Goal: Task Accomplishment & Management: Use online tool/utility

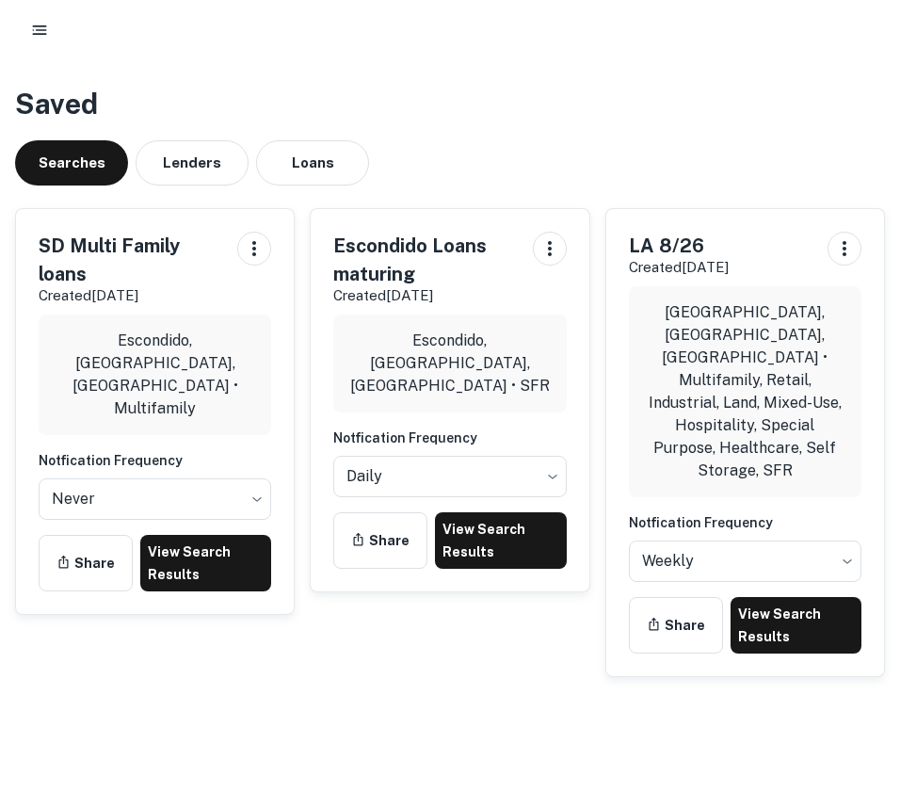
click at [47, 30] on icon "button" at bounding box center [39, 30] width 19 height 19
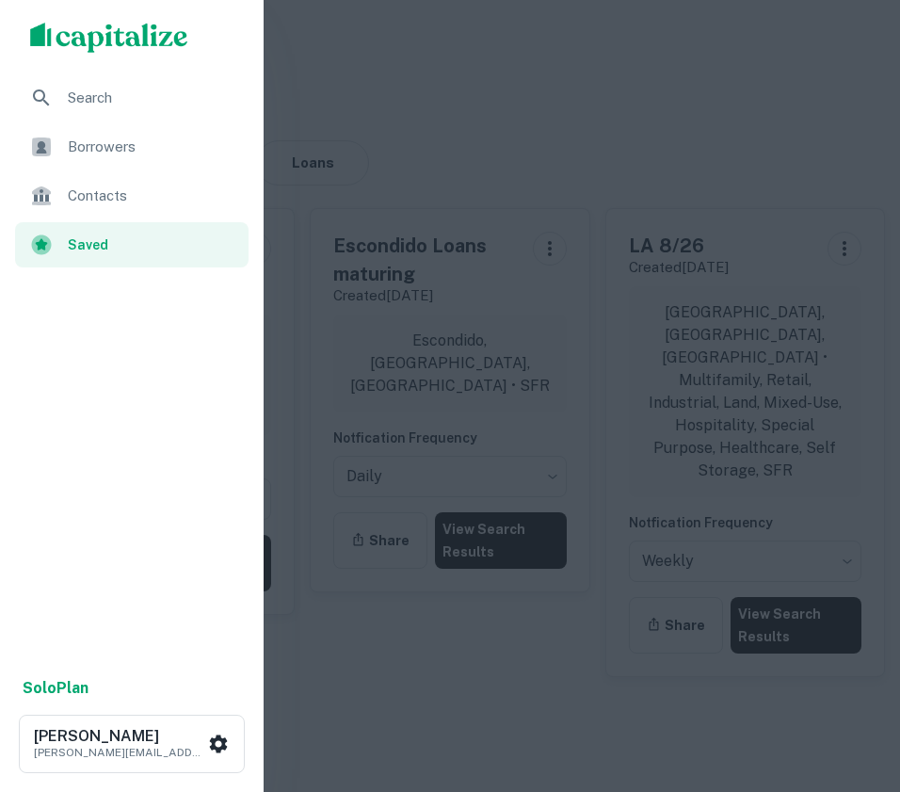
click at [122, 151] on span "Borrowers" at bounding box center [152, 147] width 169 height 23
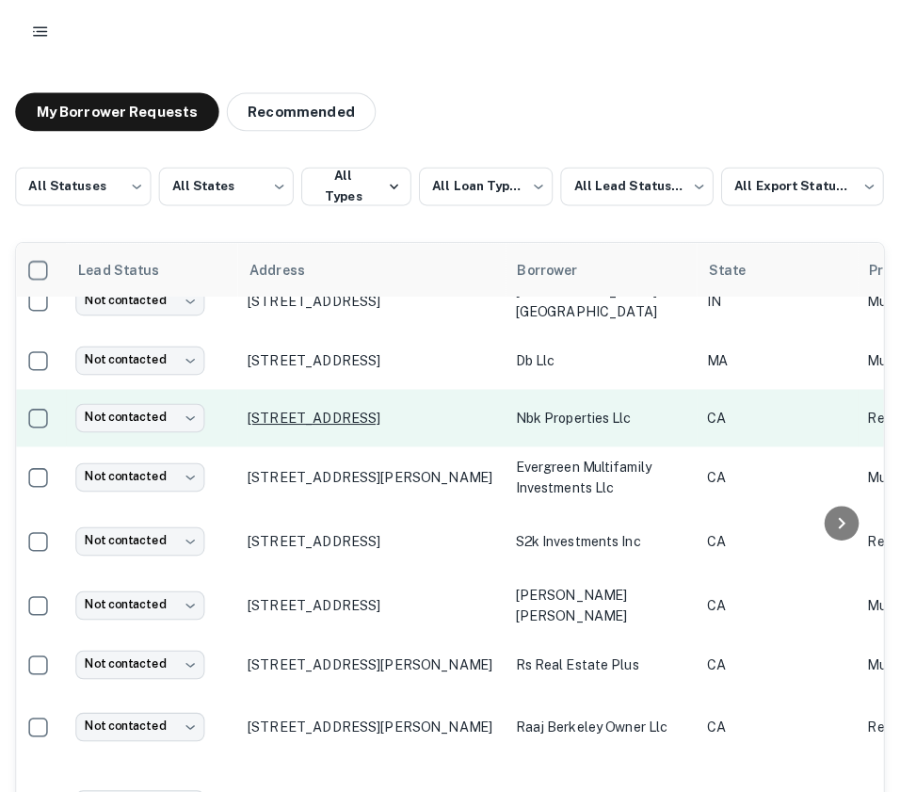
scroll to position [0, 6]
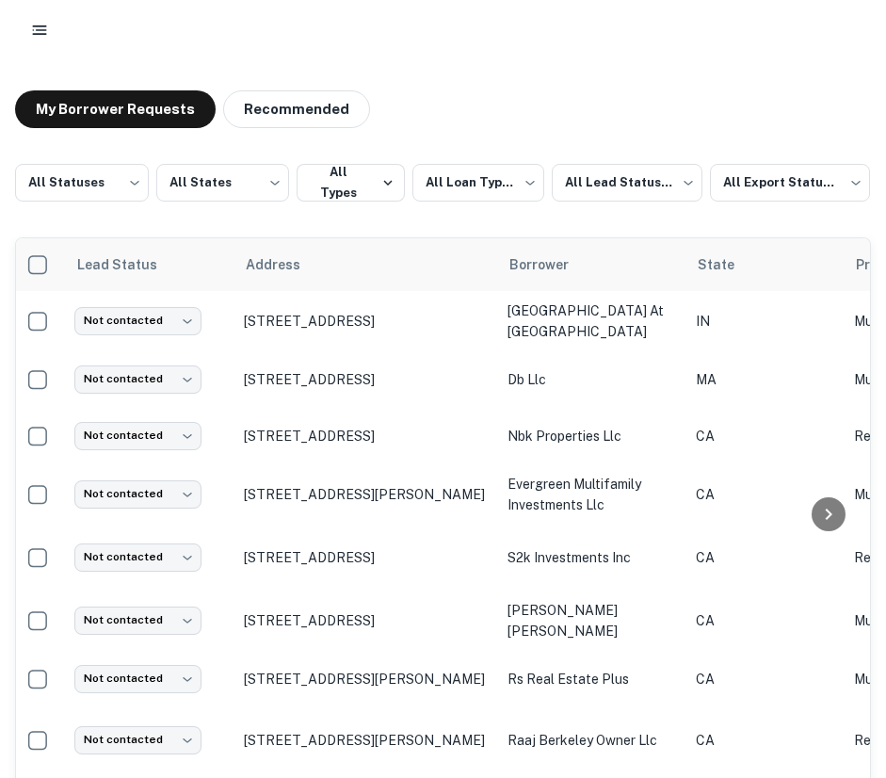
click at [40, 38] on icon "button" at bounding box center [39, 30] width 19 height 19
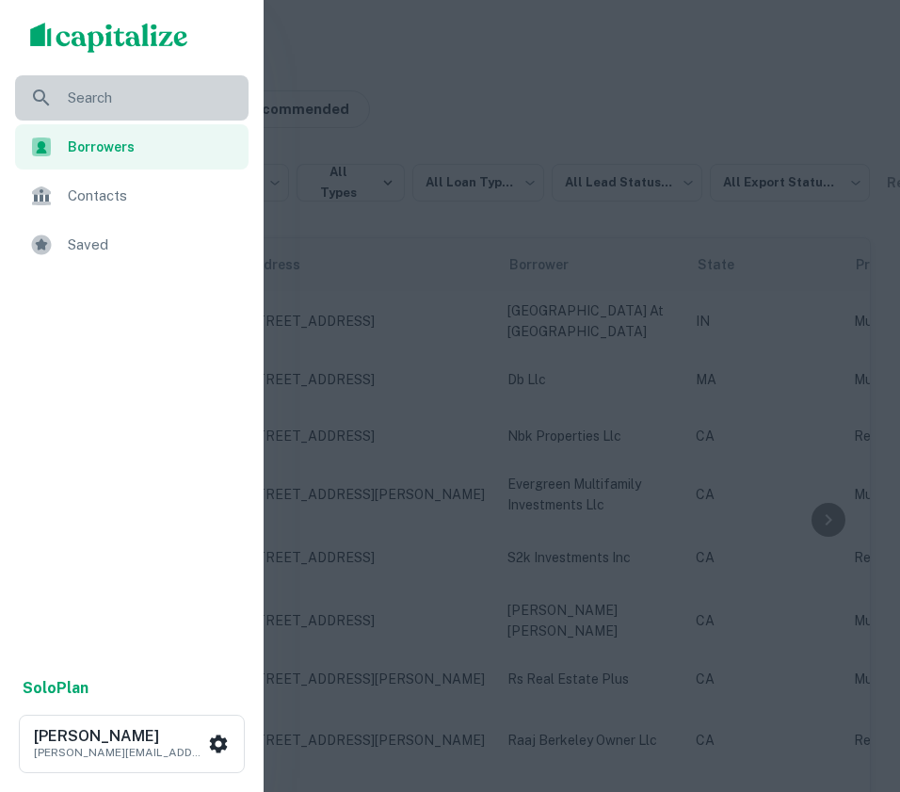
click at [58, 106] on div "Search" at bounding box center [131, 97] width 233 height 45
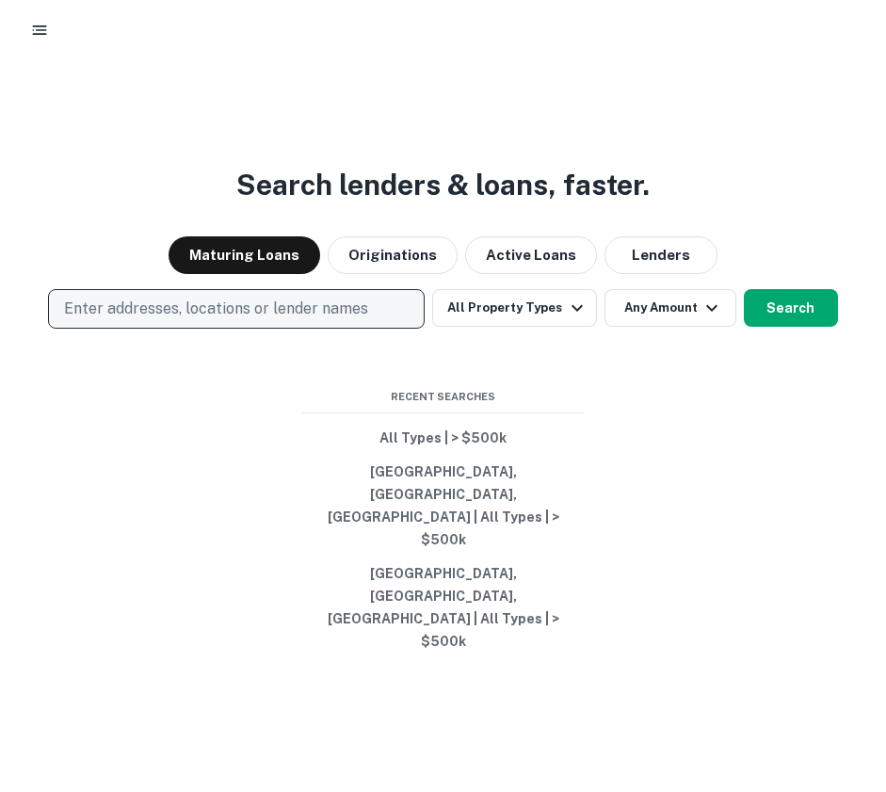
click at [236, 320] on p "Enter addresses, locations or lender names" at bounding box center [216, 308] width 304 height 23
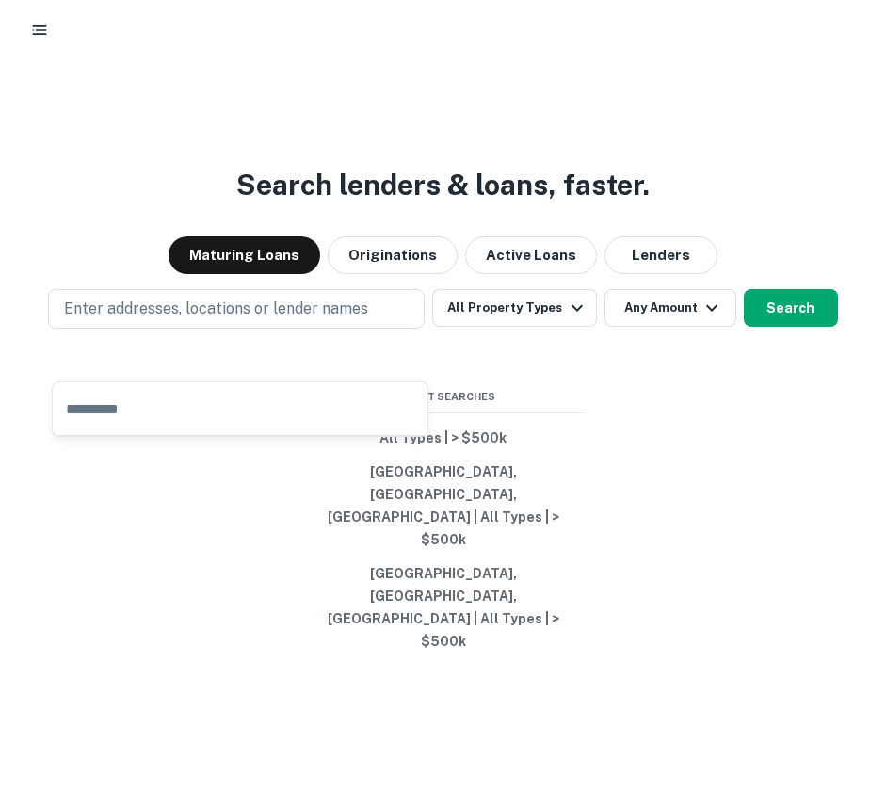
click at [381, 101] on div "Search lenders & loans, faster. Maturing Loans Originations Active Loans Lender…" at bounding box center [443, 479] width 886 height 792
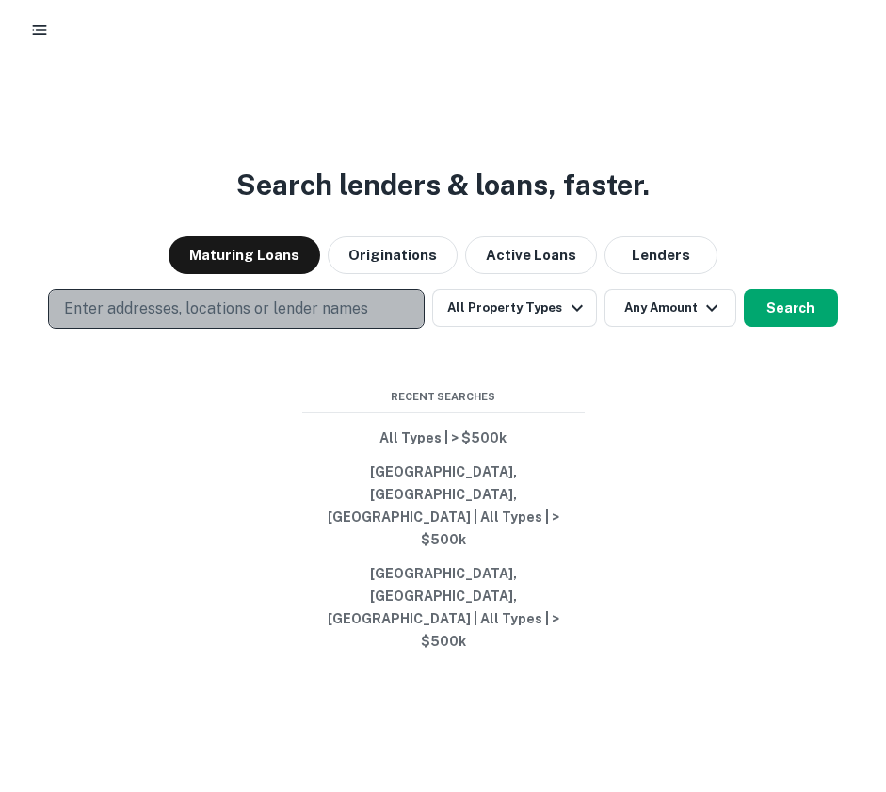
click at [325, 320] on p "Enter addresses, locations or lender names" at bounding box center [216, 308] width 304 height 23
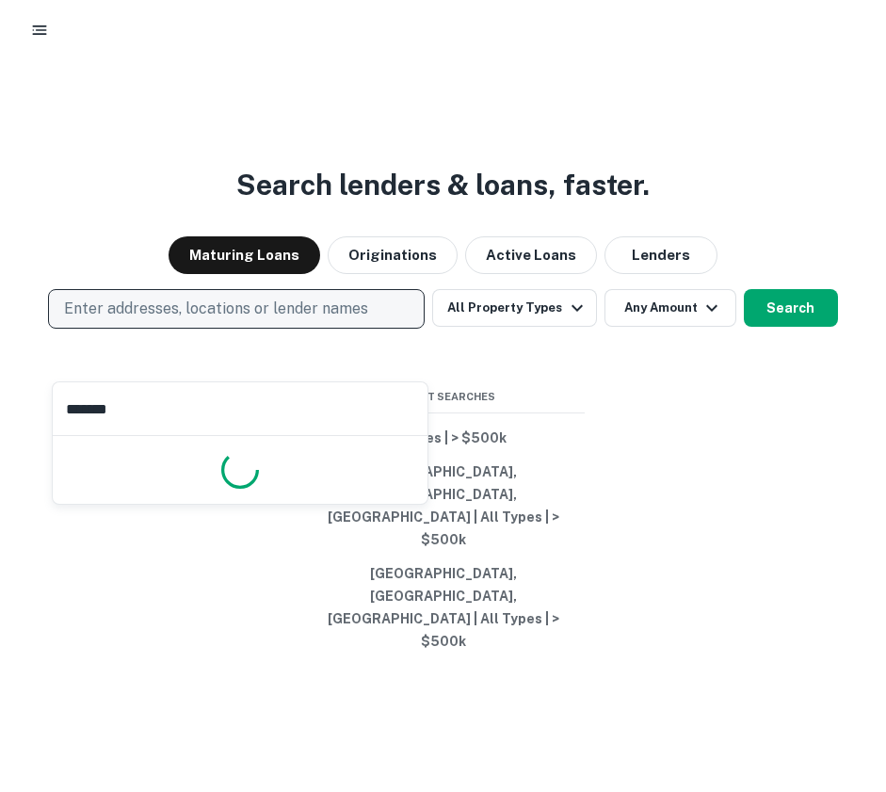
type input "********"
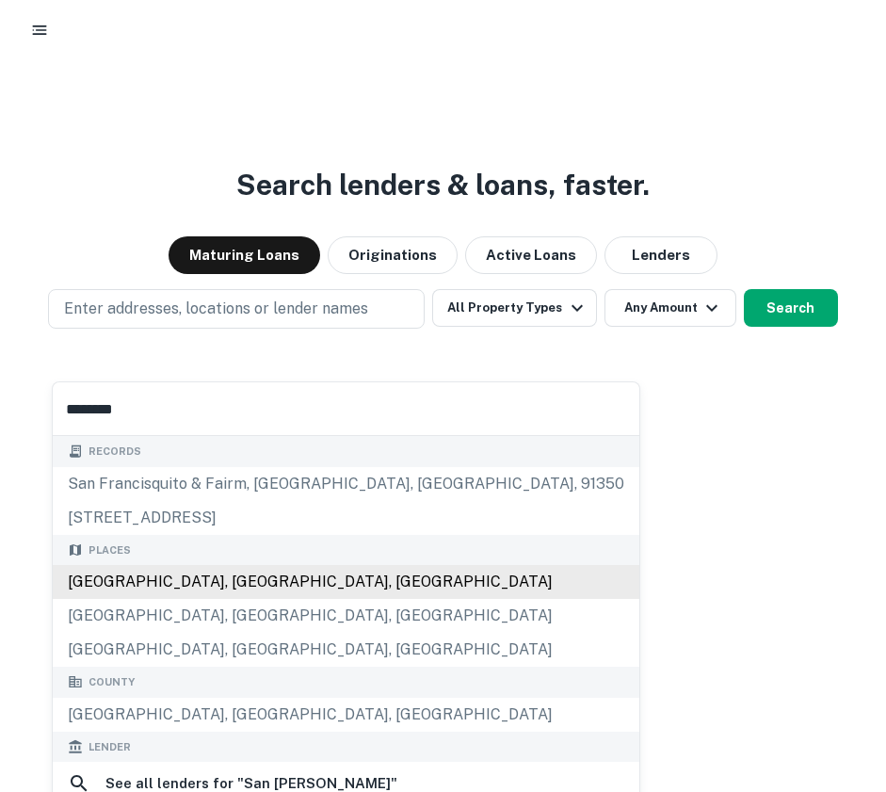
click at [253, 586] on div "[GEOGRAPHIC_DATA], [GEOGRAPHIC_DATA], [GEOGRAPHIC_DATA]" at bounding box center [346, 582] width 586 height 34
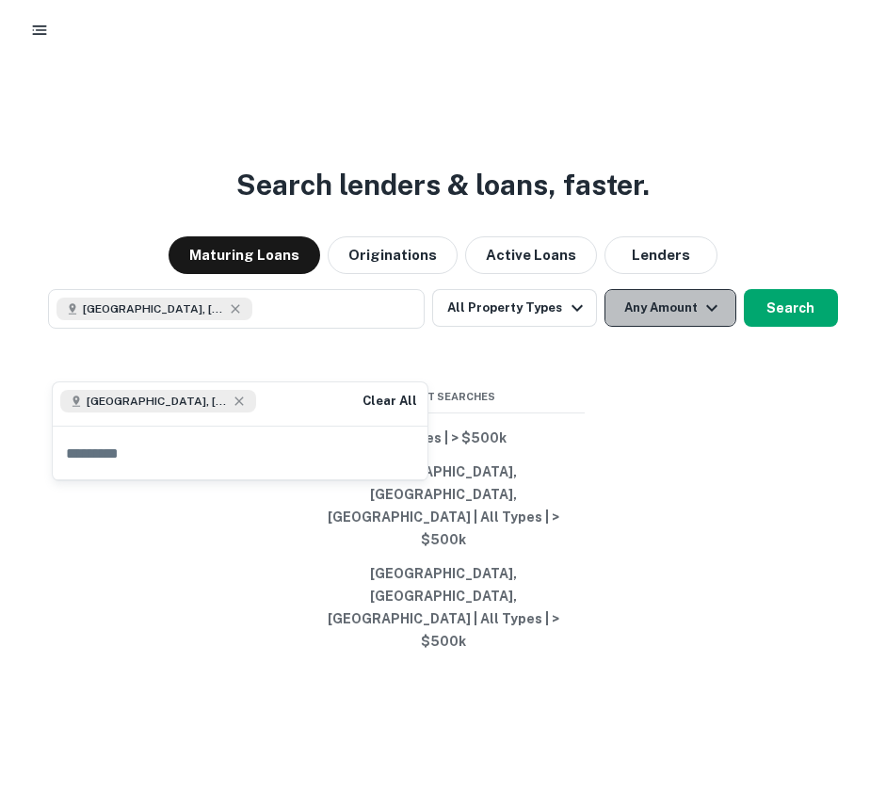
click at [651, 327] on button "Any Amount" at bounding box center [670, 308] width 132 height 38
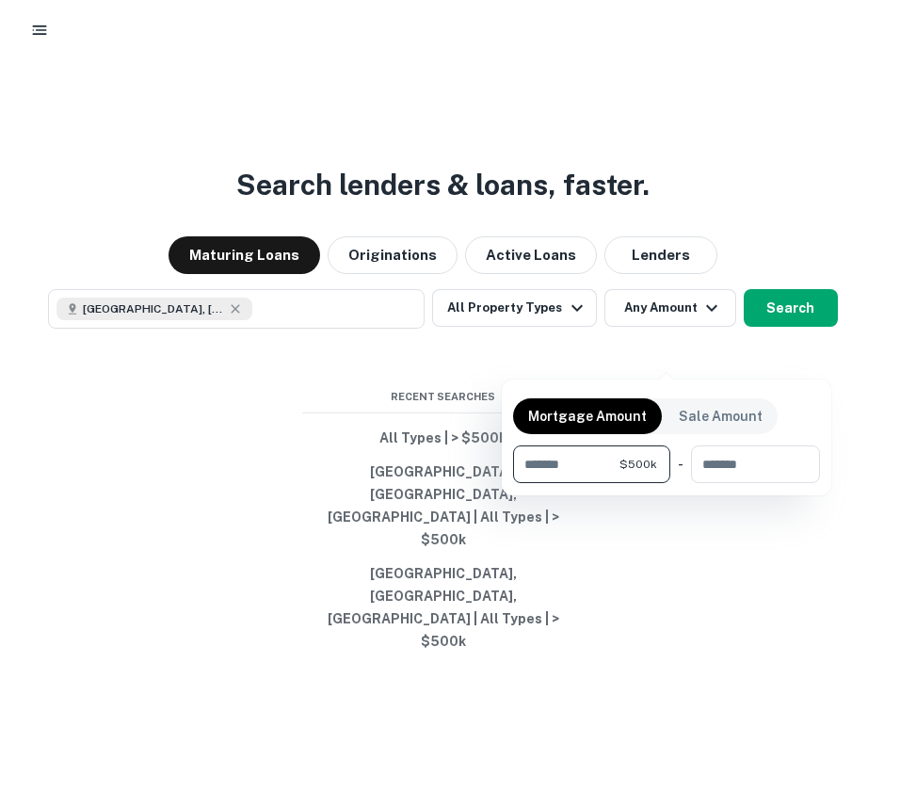
type input "******"
click at [773, 351] on div at bounding box center [450, 396] width 900 height 792
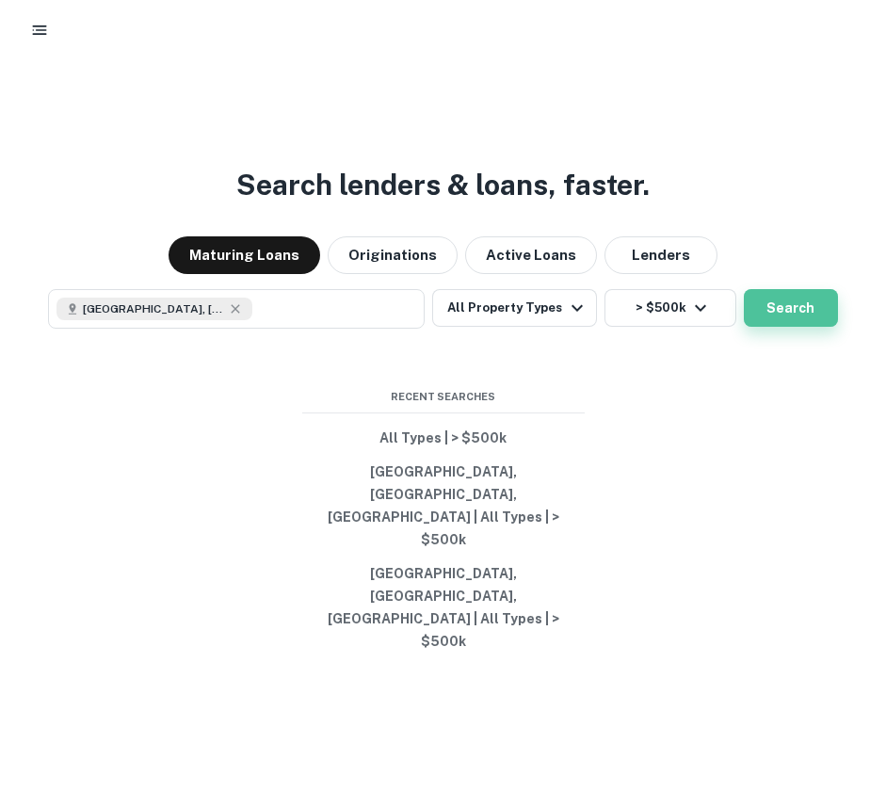
click at [760, 327] on button "Search" at bounding box center [791, 308] width 94 height 38
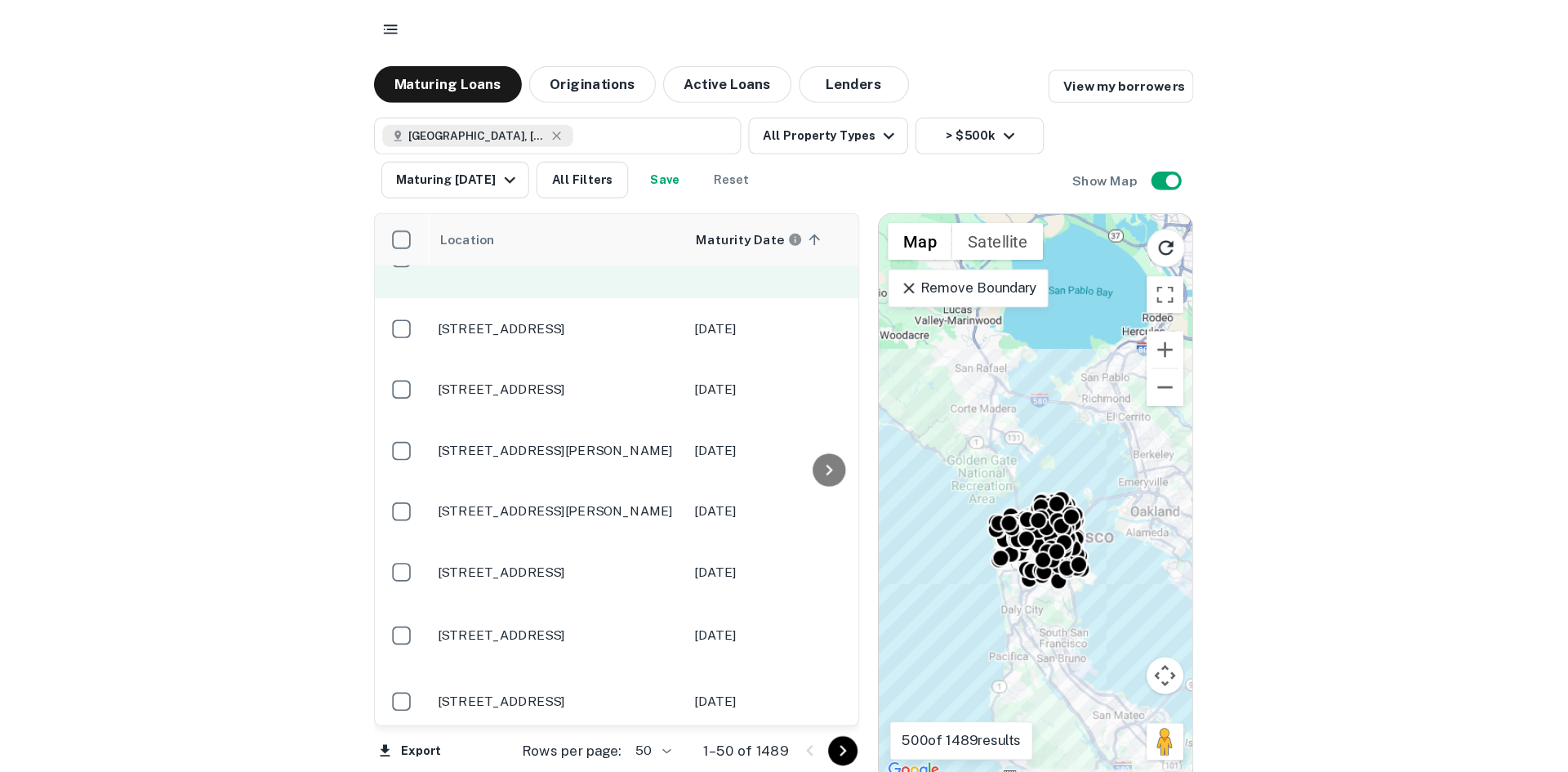
scroll to position [98, 0]
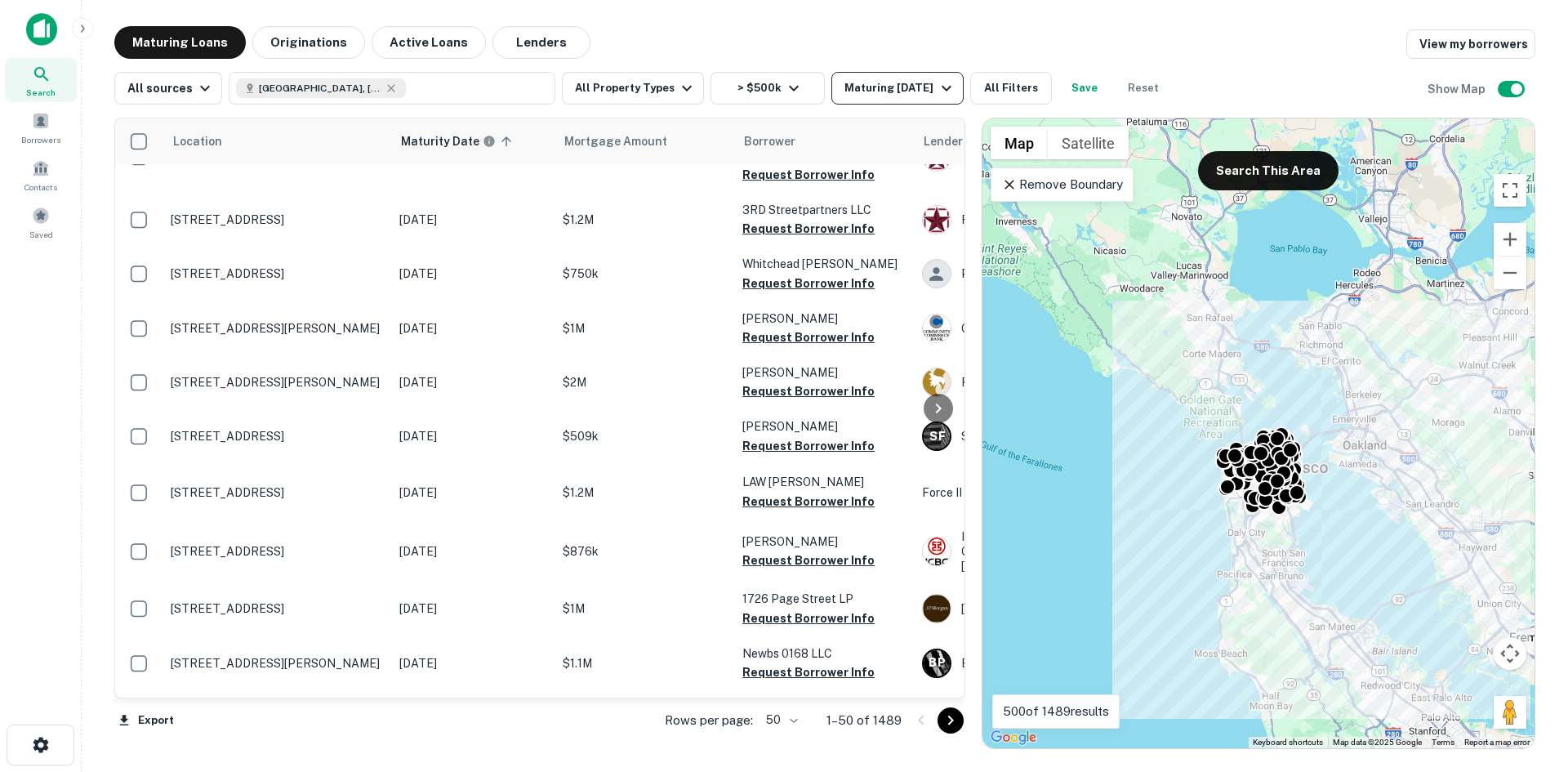
click at [768, 91] on div "Maturing [DATE]" at bounding box center [900, 88] width 111 height 20
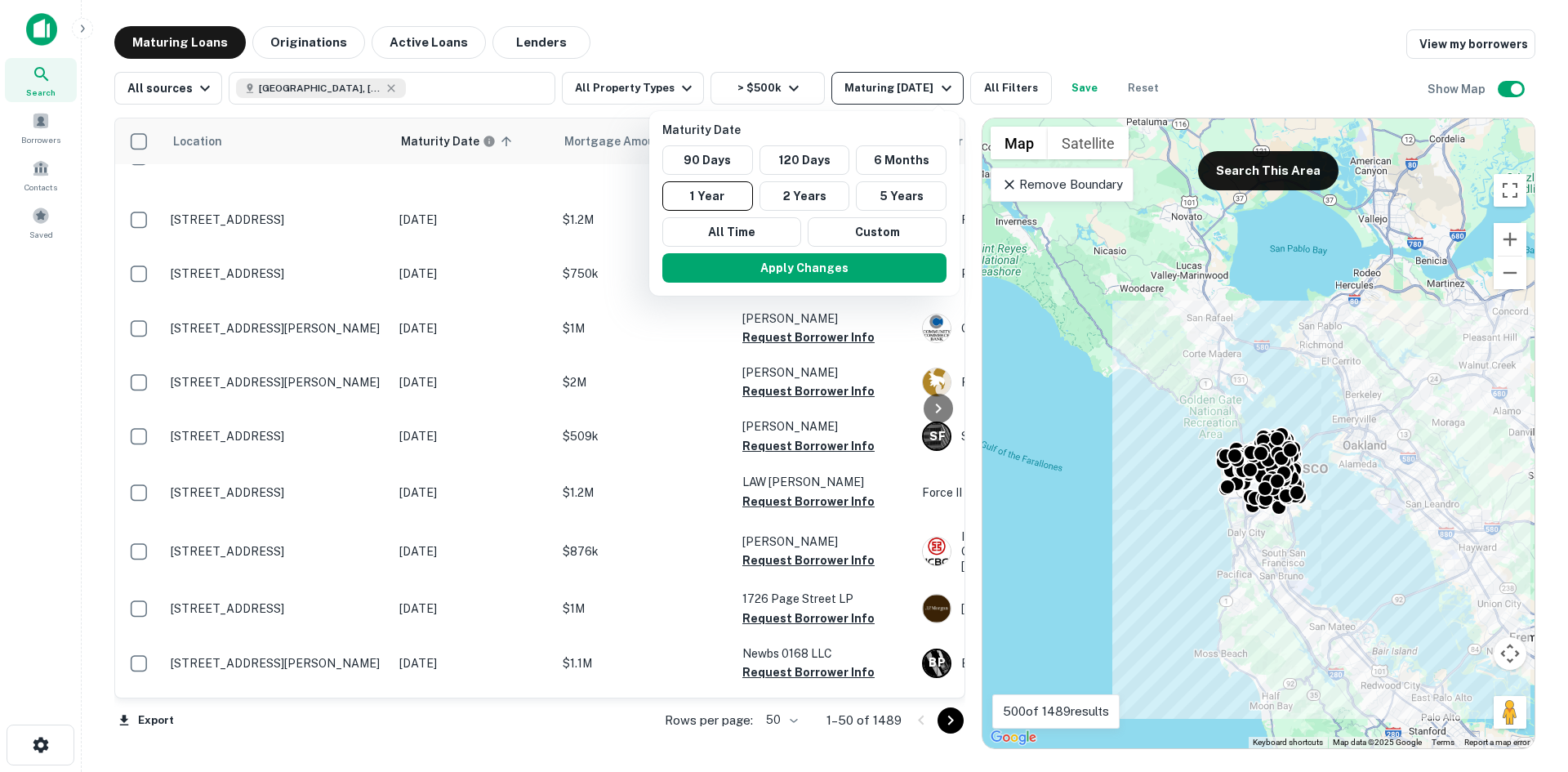
click at [768, 91] on div at bounding box center [784, 386] width 1568 height 772
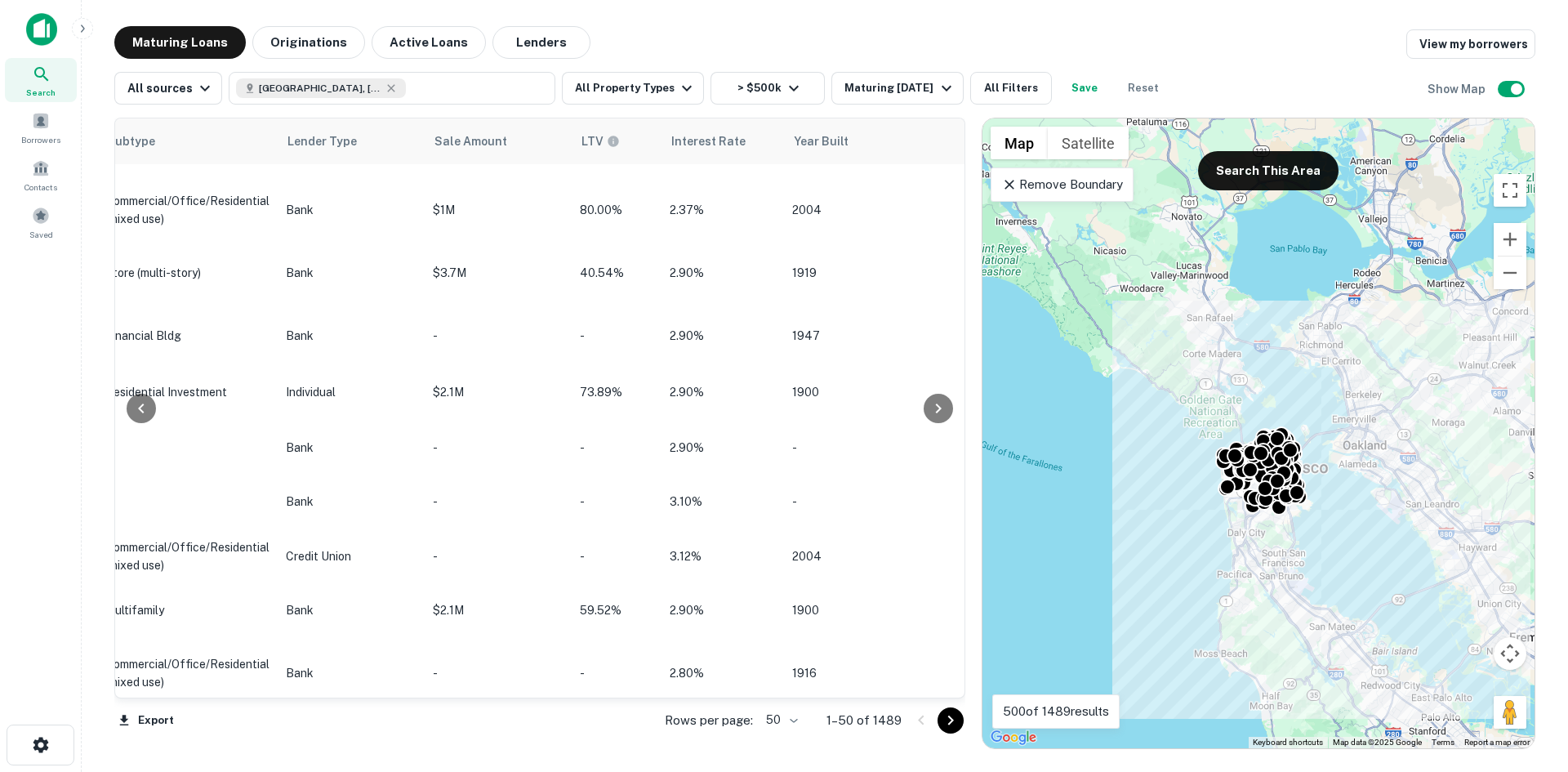
scroll to position [2211, 1266]
click at [768, 686] on icon "Go to next page" at bounding box center [950, 720] width 20 height 20
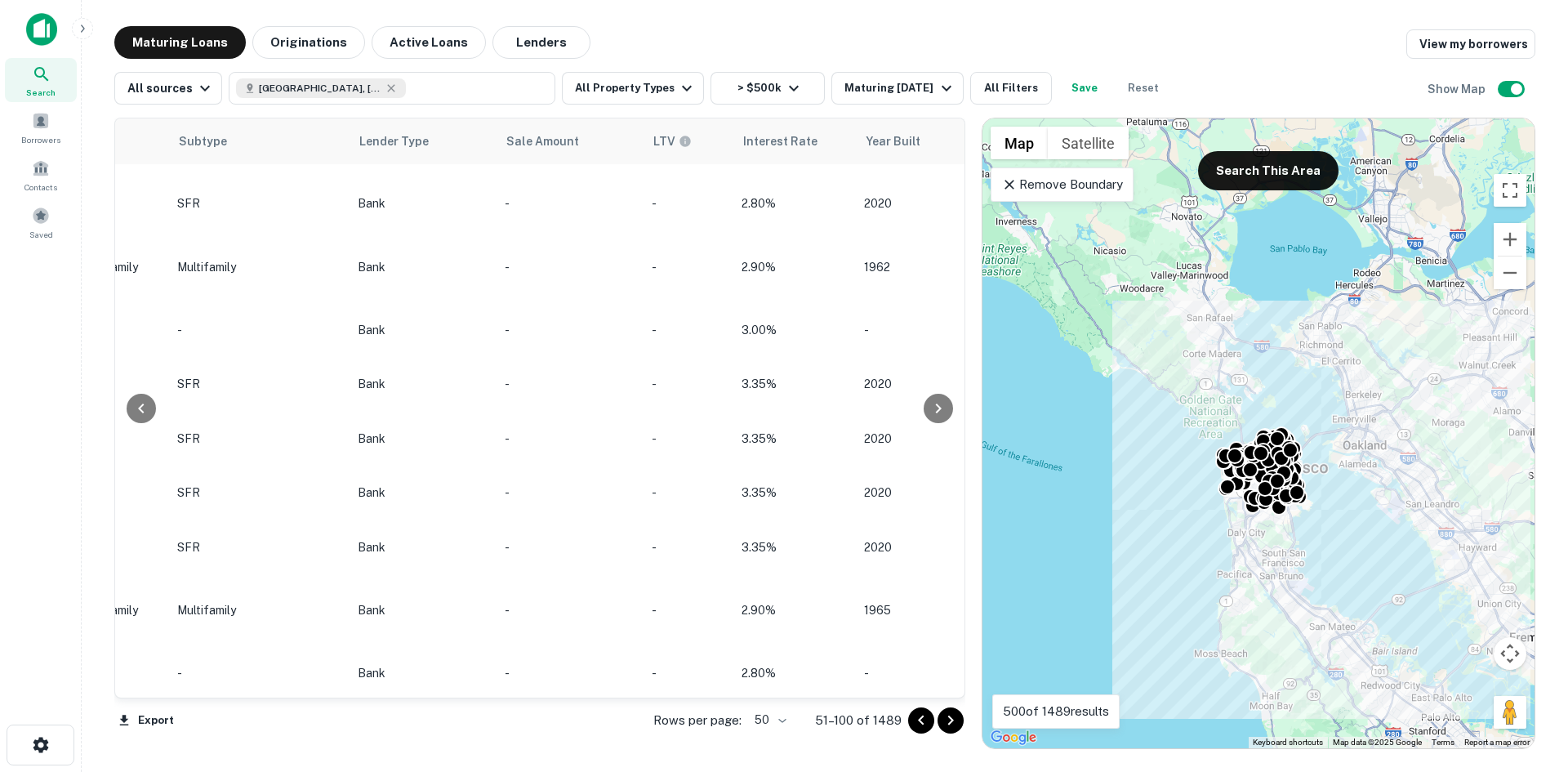
scroll to position [2228, 1266]
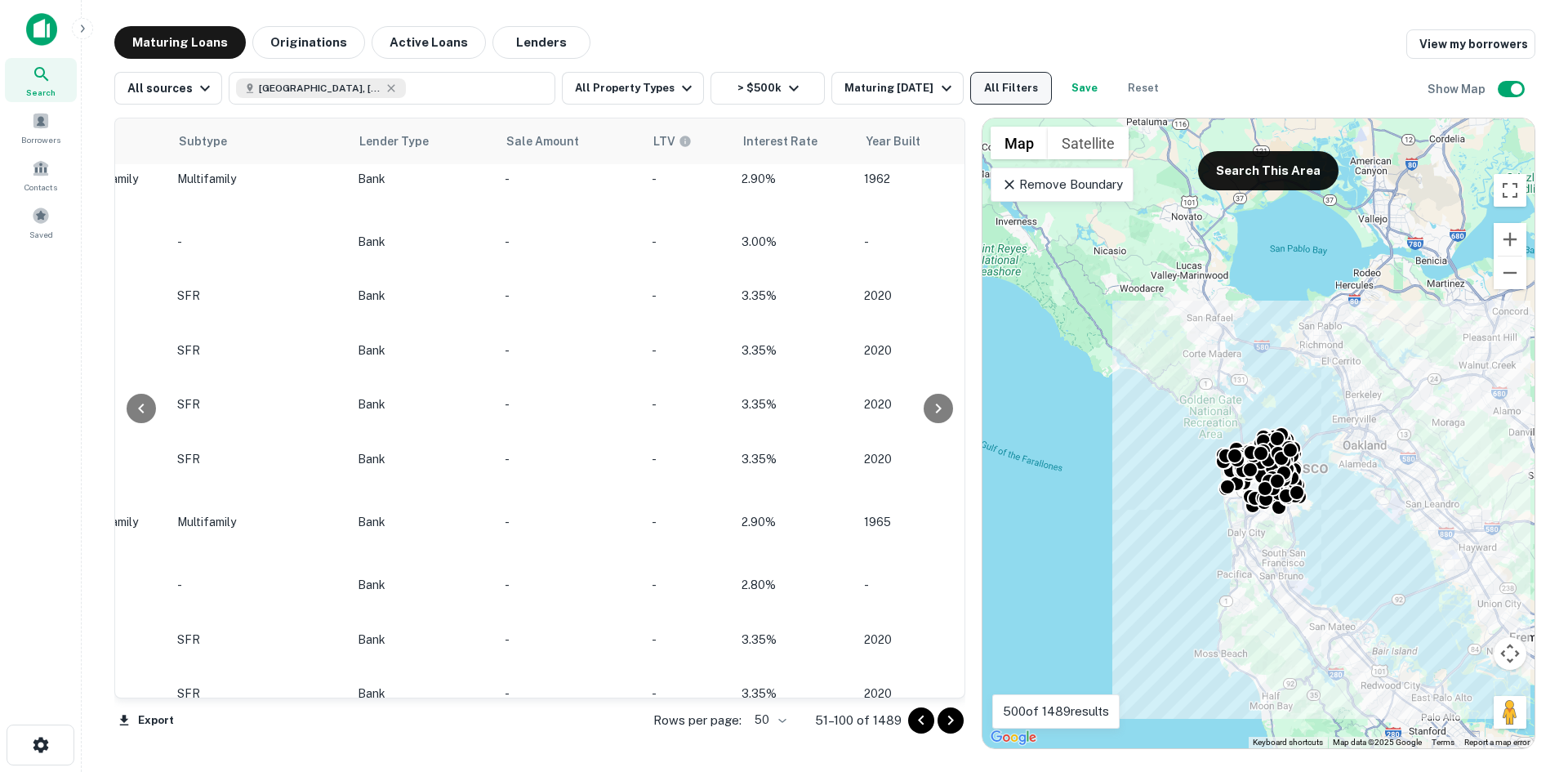
click at [768, 80] on button "All Filters" at bounding box center [1011, 88] width 82 height 33
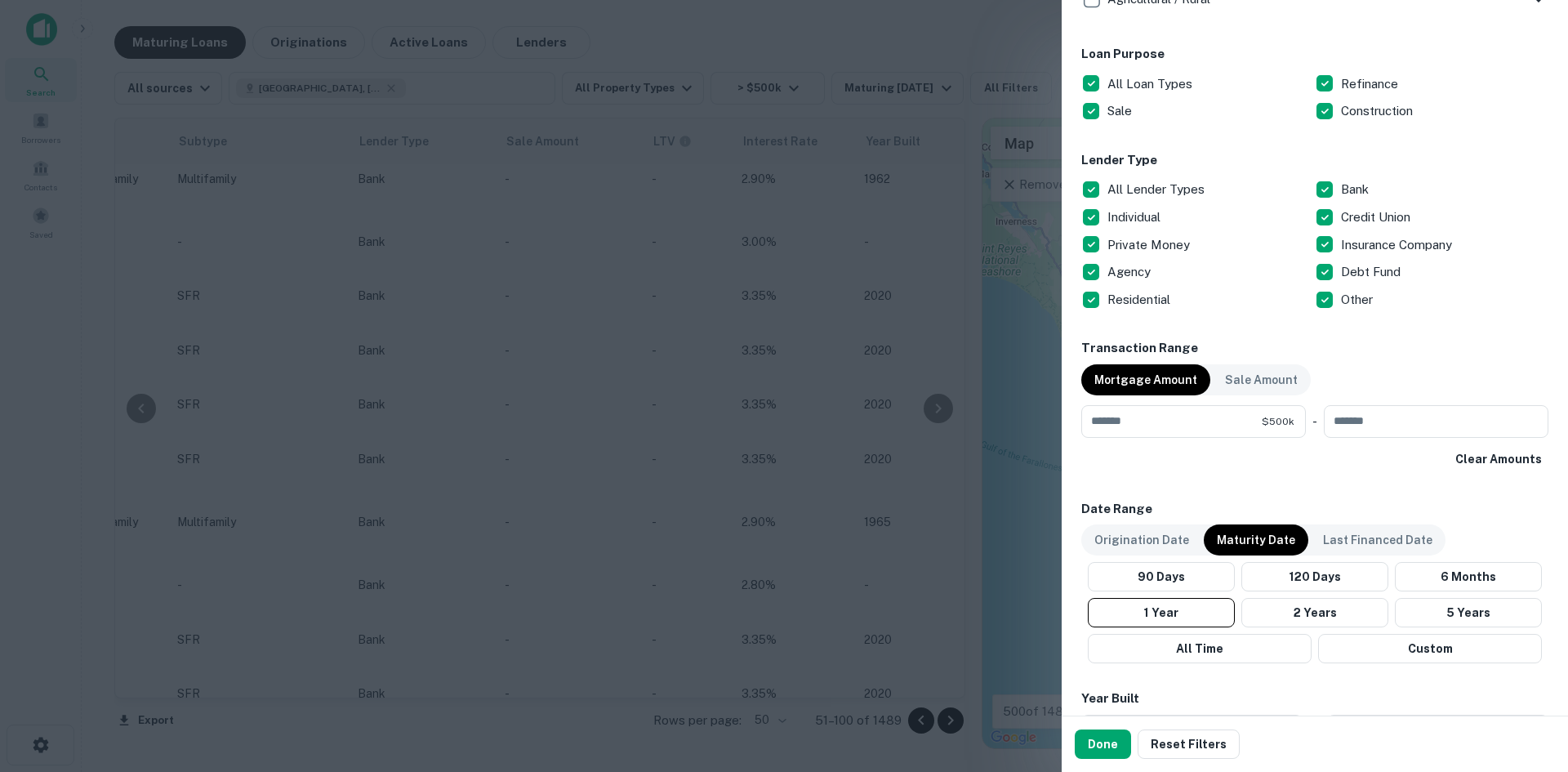
scroll to position [886, 0]
click at [768, 686] on button "Done" at bounding box center [1103, 744] width 56 height 29
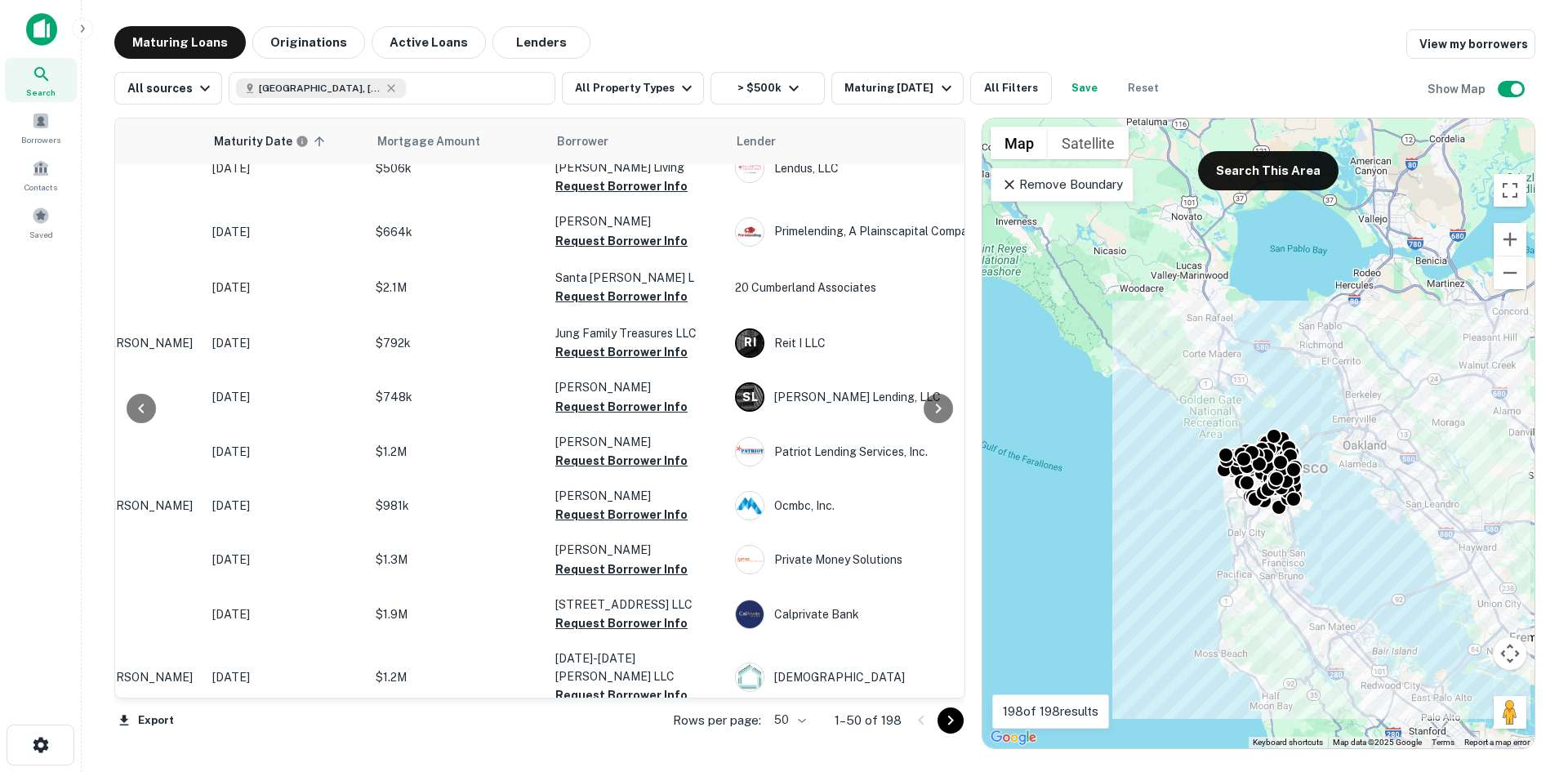
scroll to position [2217, 178]
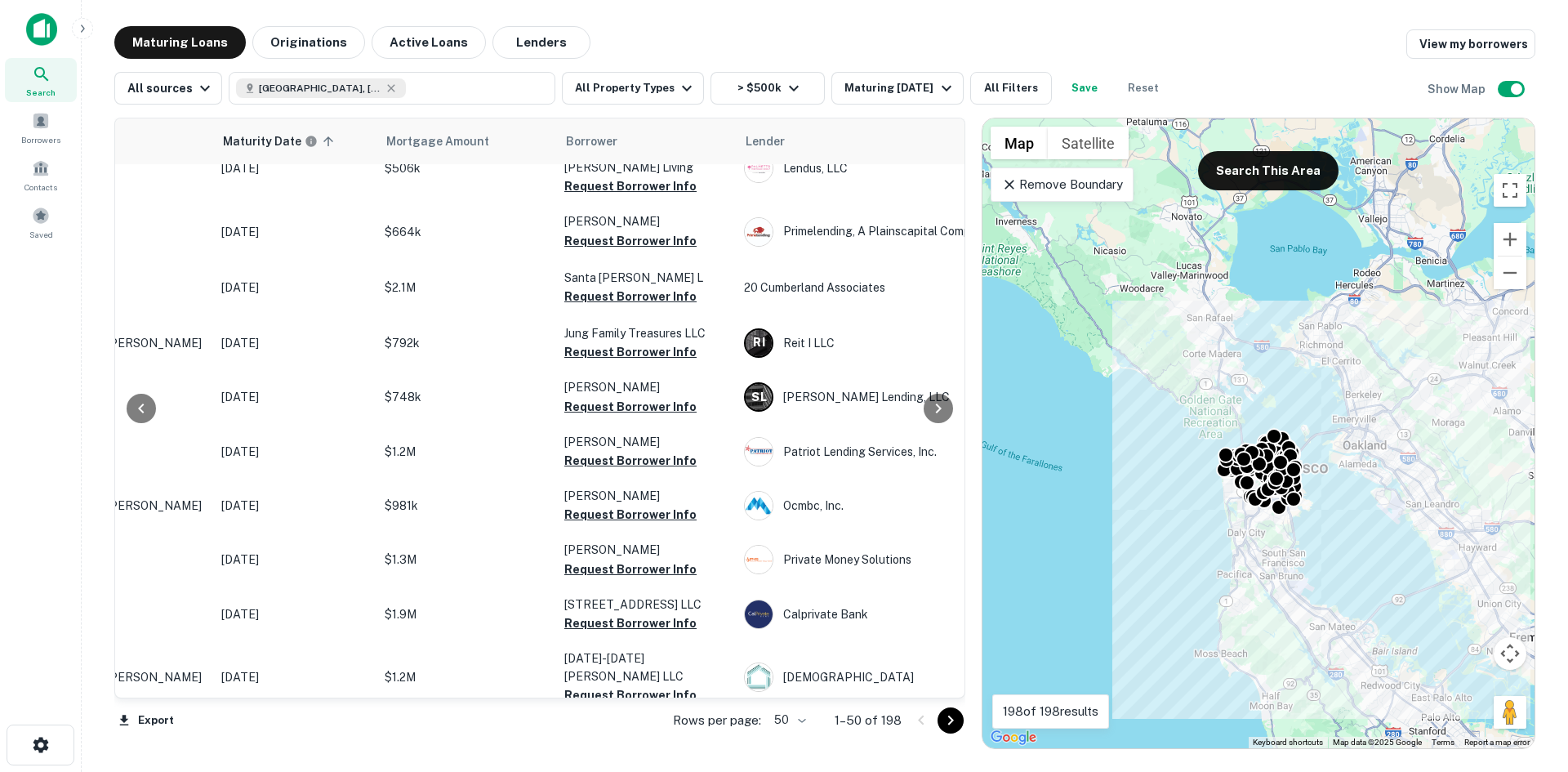
click at [194, 686] on p "[STREET_ADDRESS]" at bounding box center [99, 739] width 213 height 15
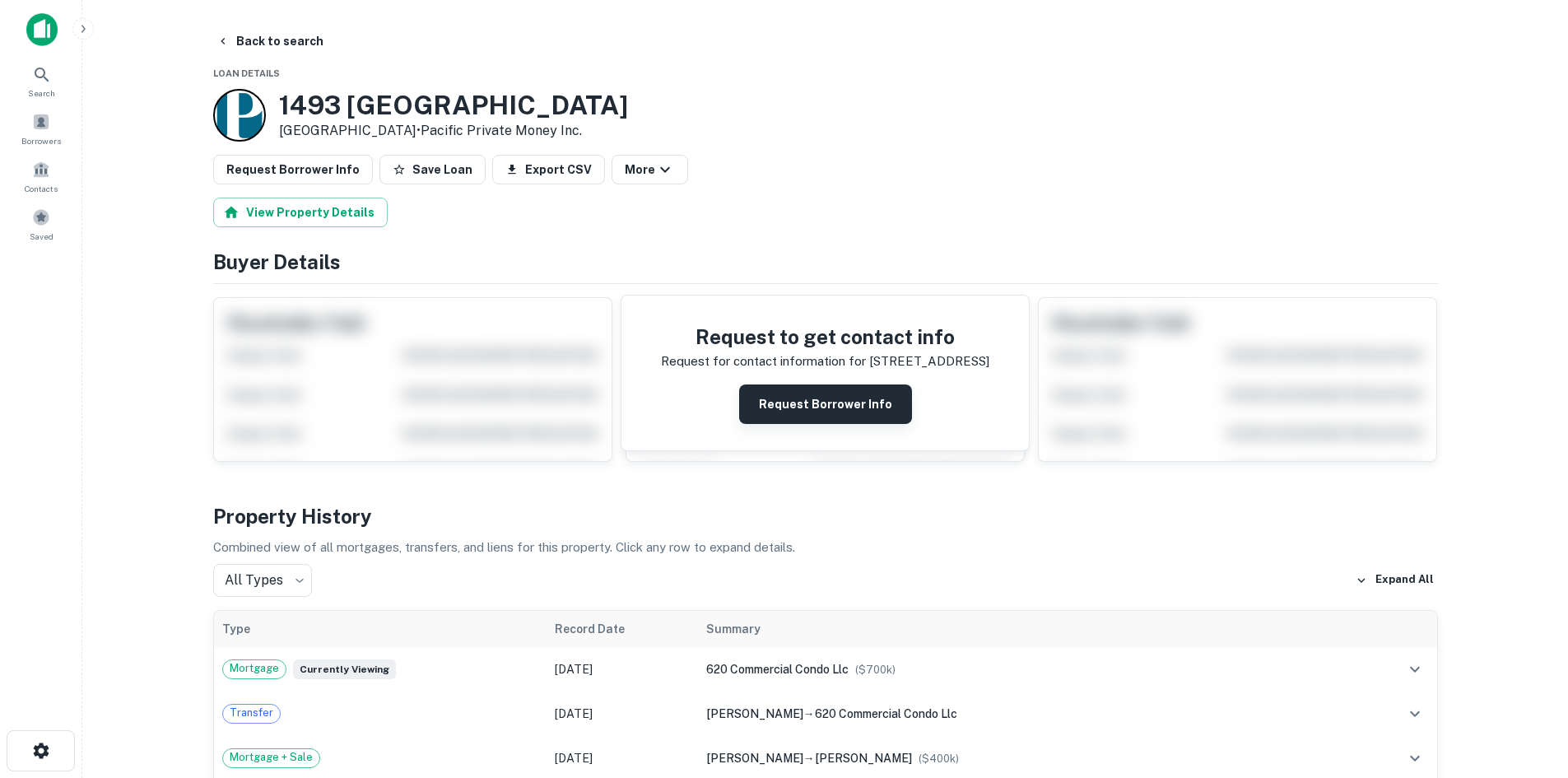
click at [774, 406] on button "Request Borrower Info" at bounding box center [826, 404] width 173 height 39
click at [774, 411] on button "Info Requested" at bounding box center [826, 404] width 164 height 39
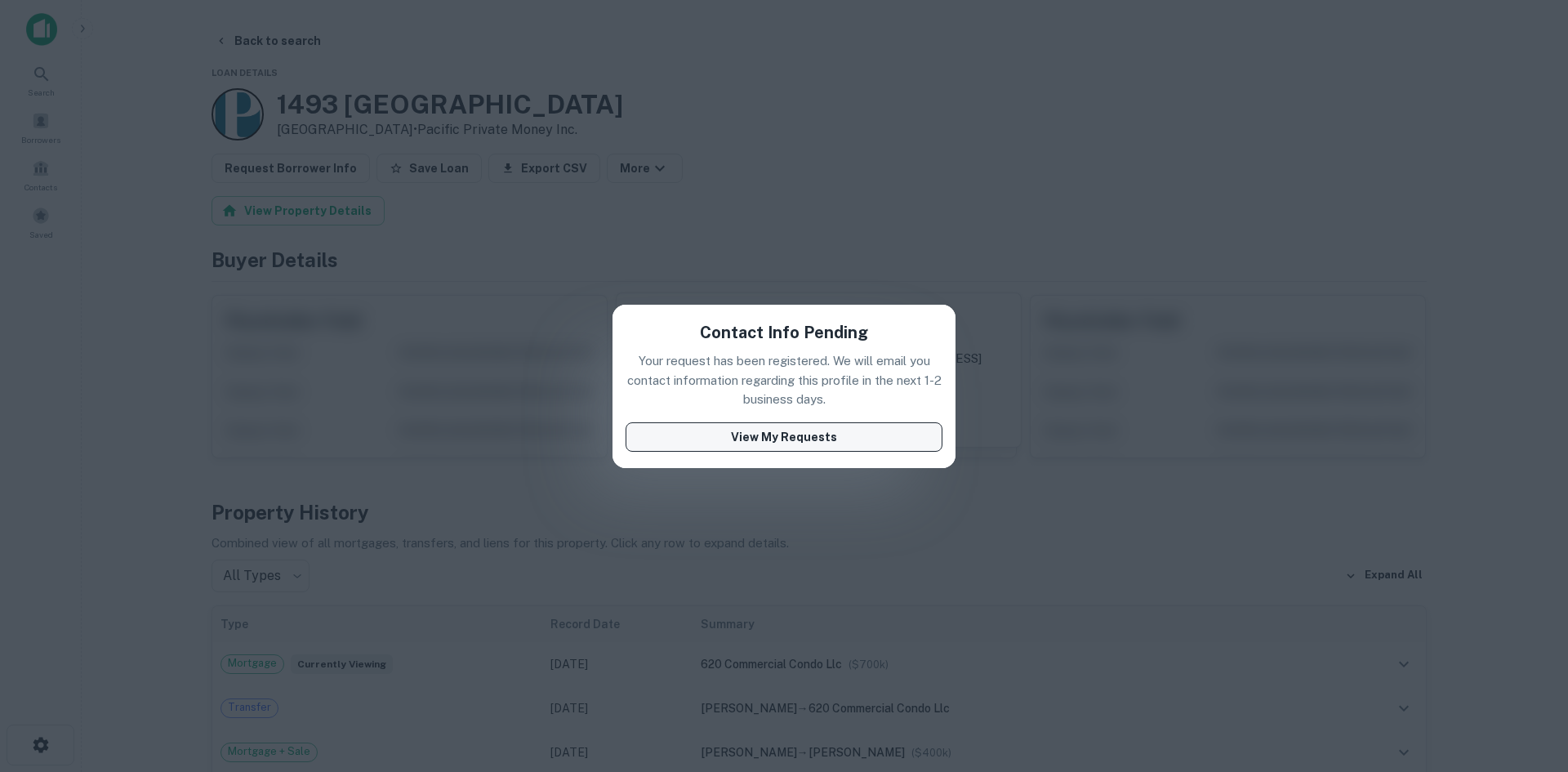
click at [768, 448] on button "View My Requests" at bounding box center [784, 437] width 317 height 29
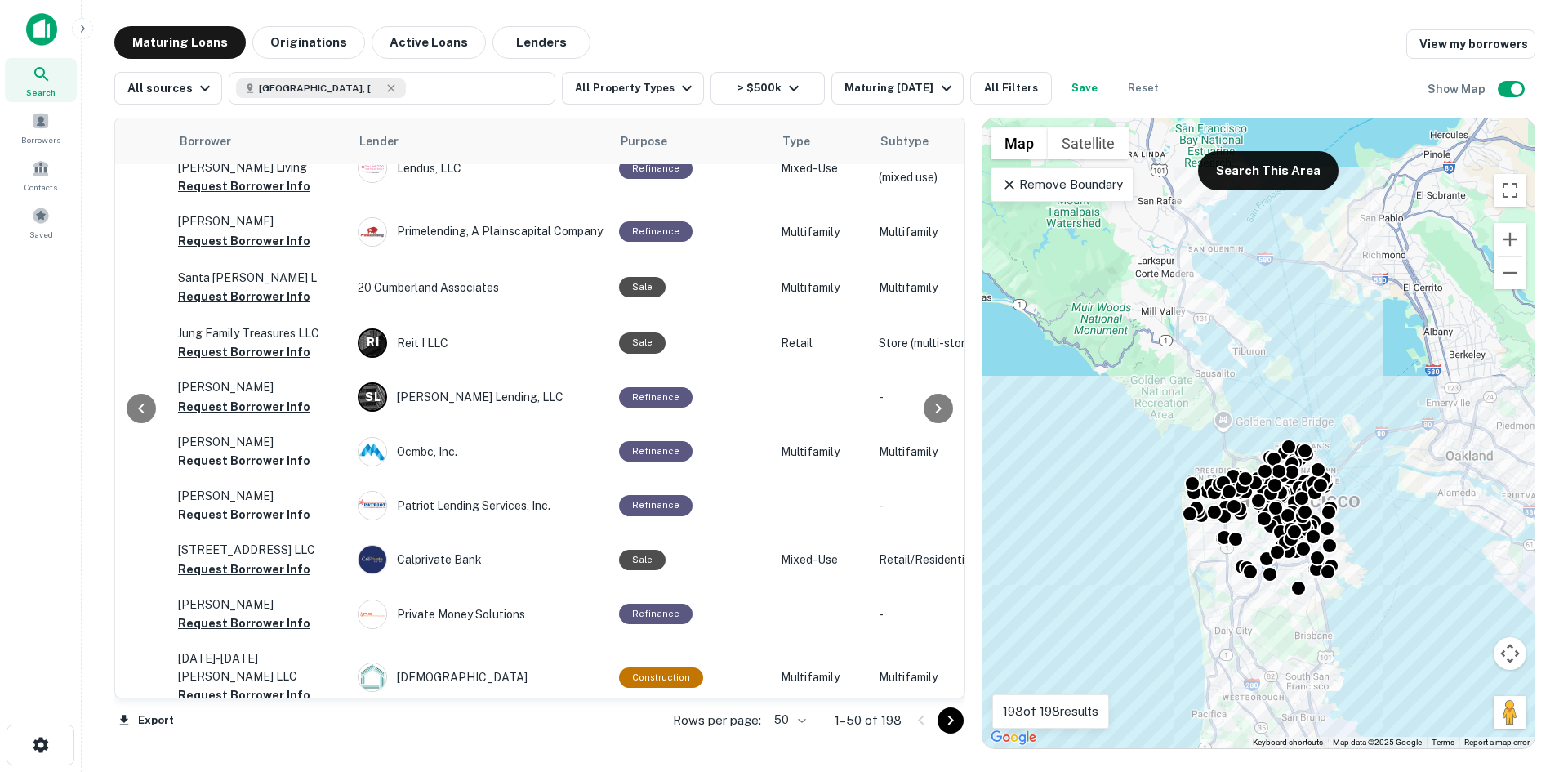
scroll to position [2217, 565]
click at [768, 686] on icon "Go to next page" at bounding box center [951, 720] width 6 height 10
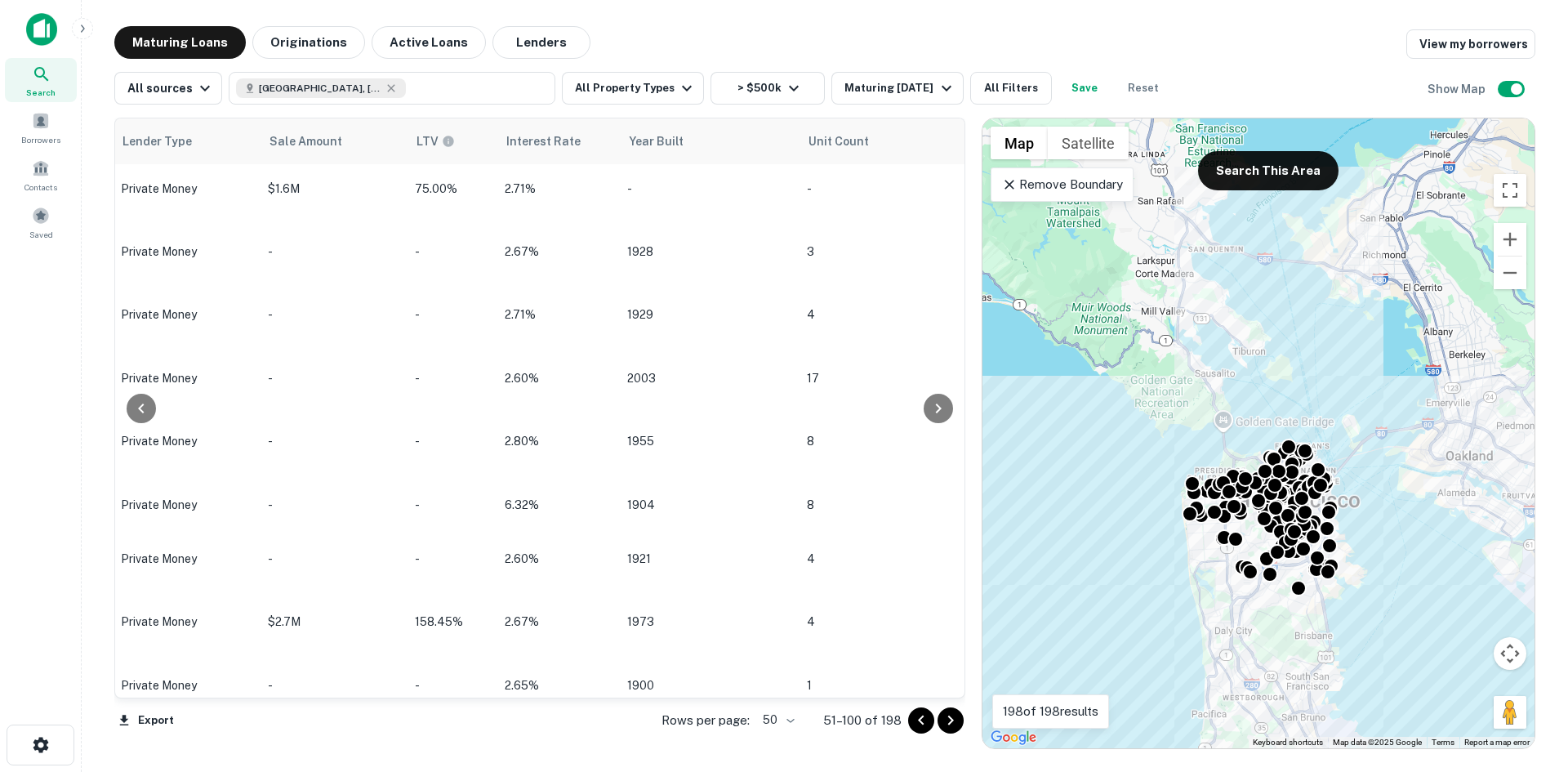
scroll to position [0, 1442]
click at [768, 686] on icon "Go to next page" at bounding box center [950, 720] width 20 height 20
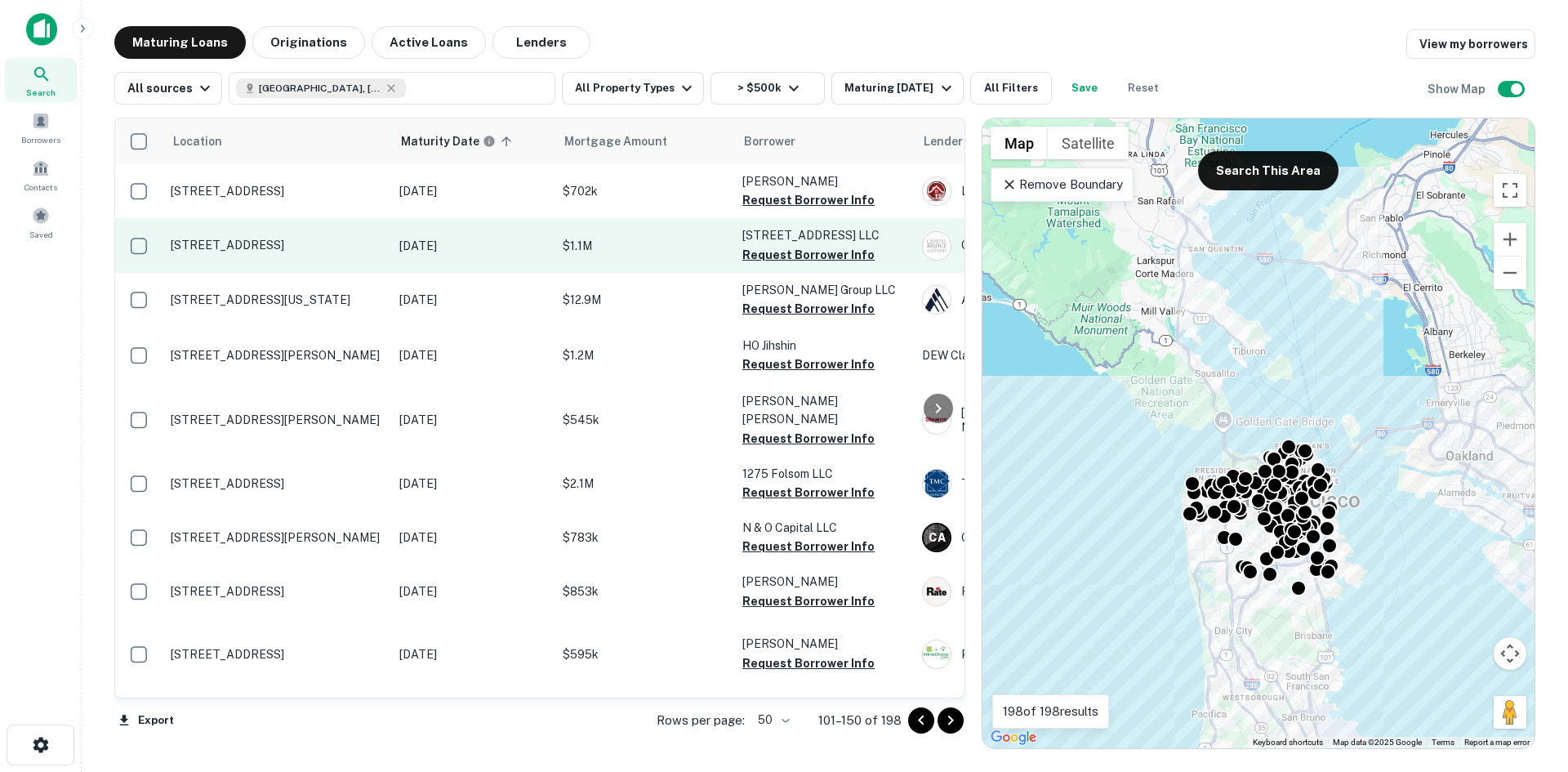
click at [399, 253] on p "[DATE]" at bounding box center [472, 245] width 147 height 18
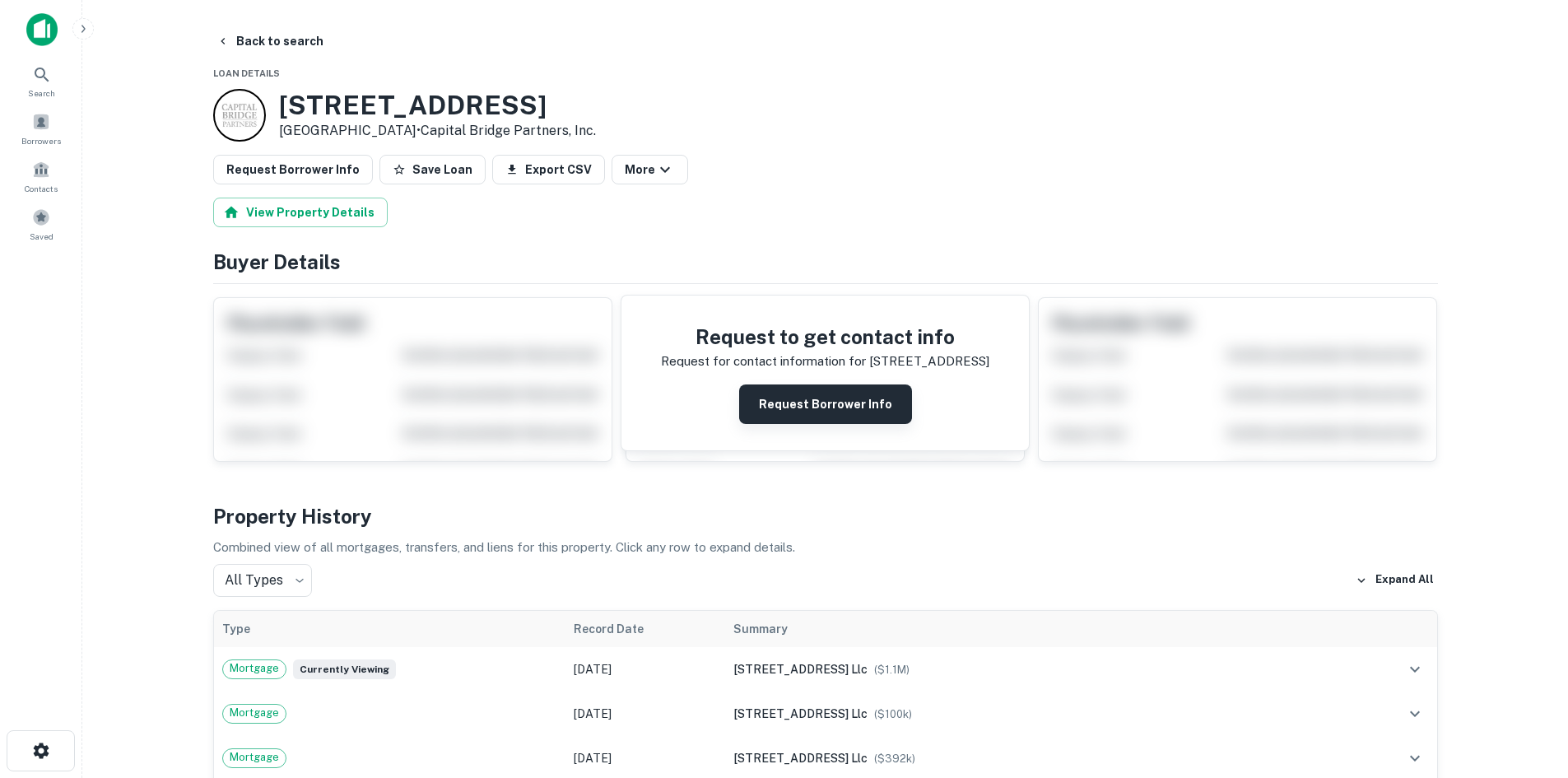
click at [774, 411] on button "Request Borrower Info" at bounding box center [826, 404] width 173 height 39
click at [774, 408] on button "Info Requested" at bounding box center [826, 404] width 164 height 39
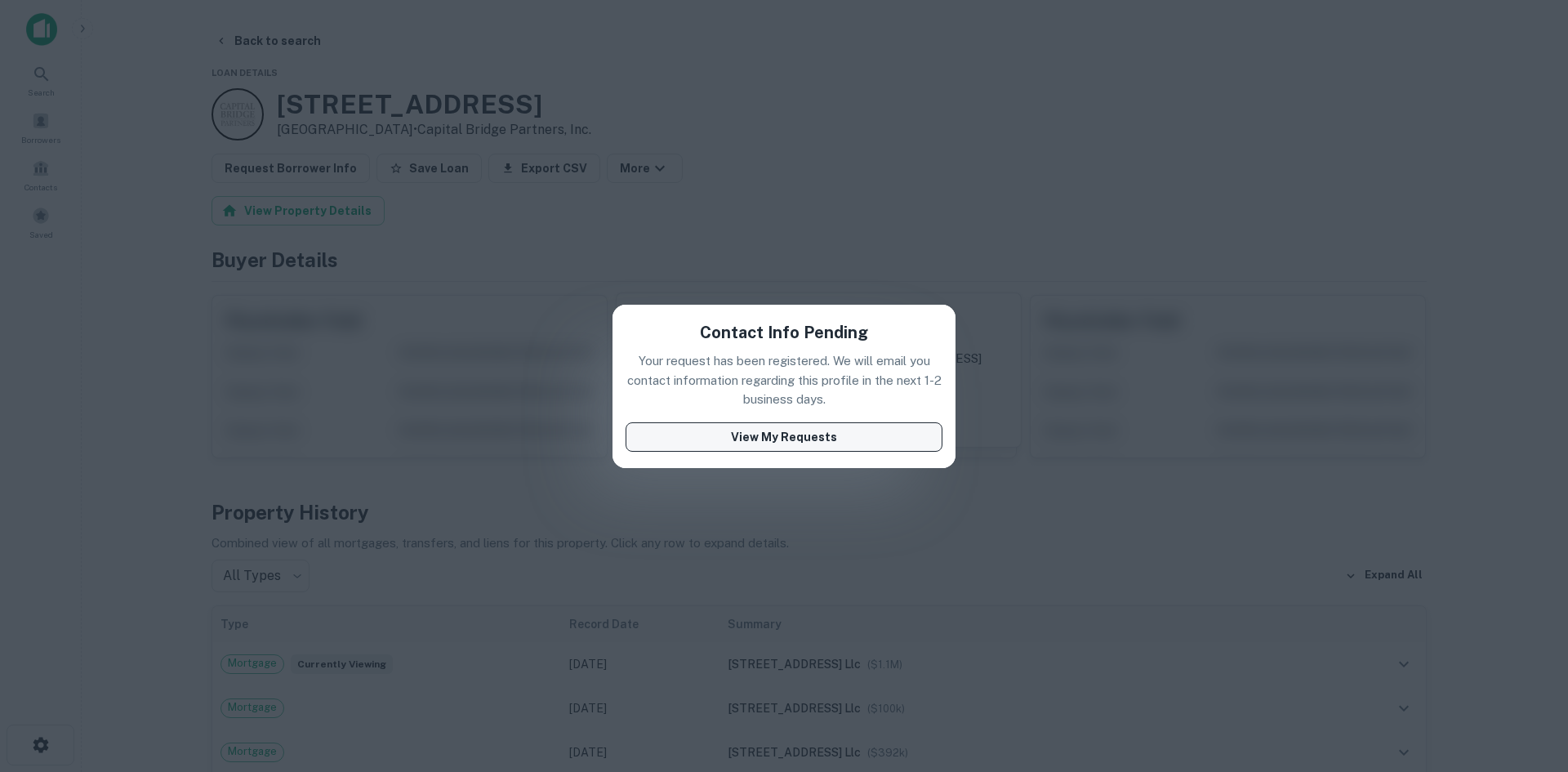
click at [768, 437] on button "View My Requests" at bounding box center [784, 437] width 317 height 29
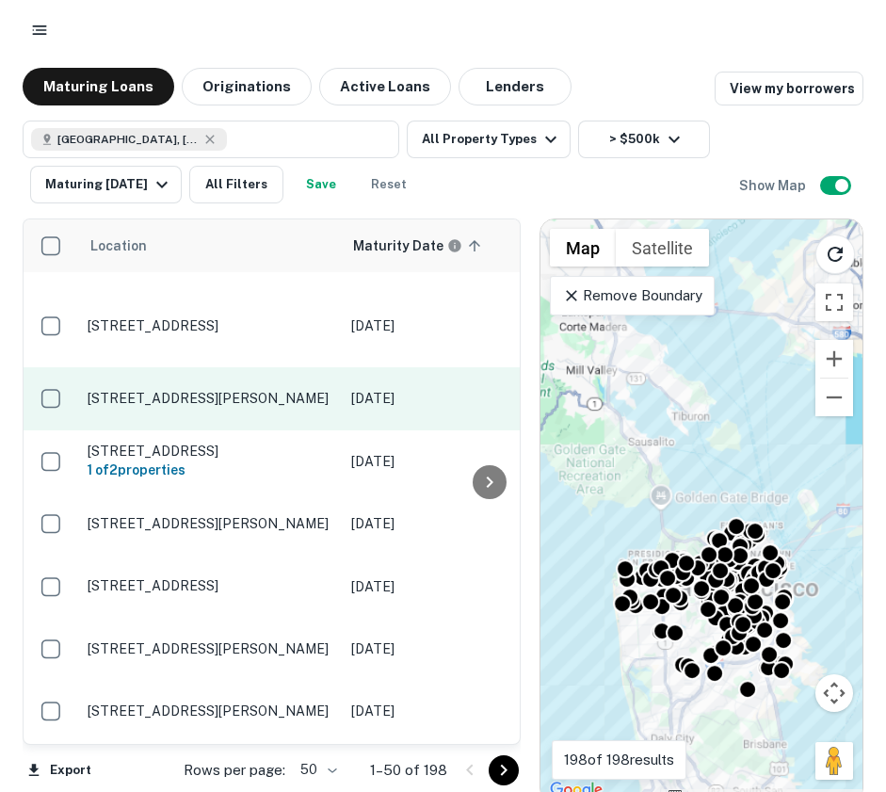
scroll to position [388, 0]
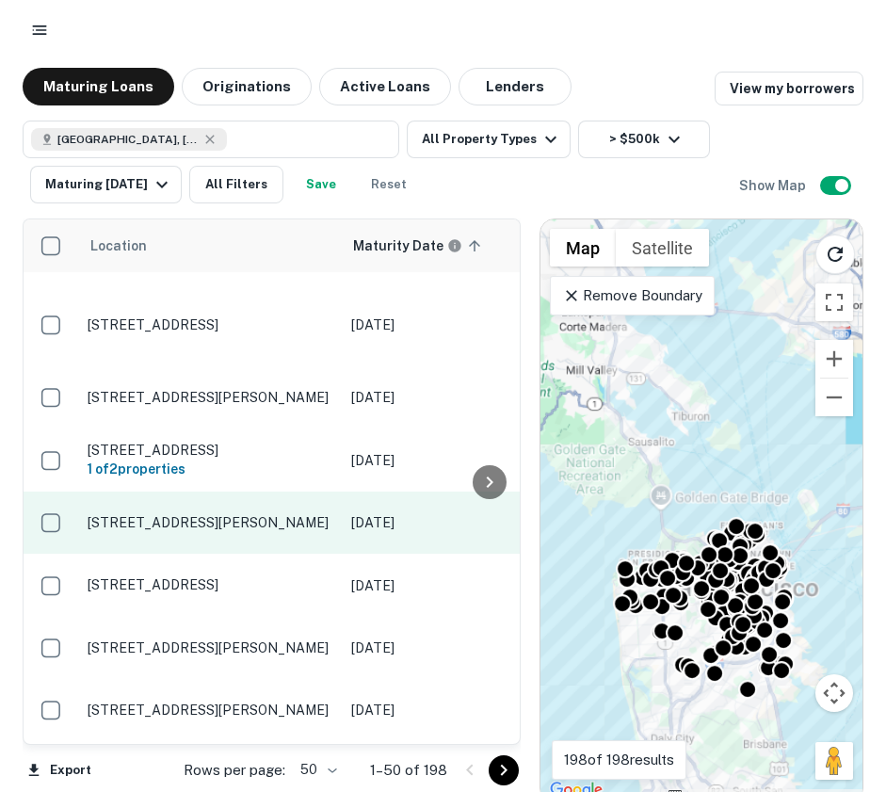
click at [277, 502] on td "[STREET_ADDRESS][PERSON_NAME]" at bounding box center [210, 522] width 264 height 62
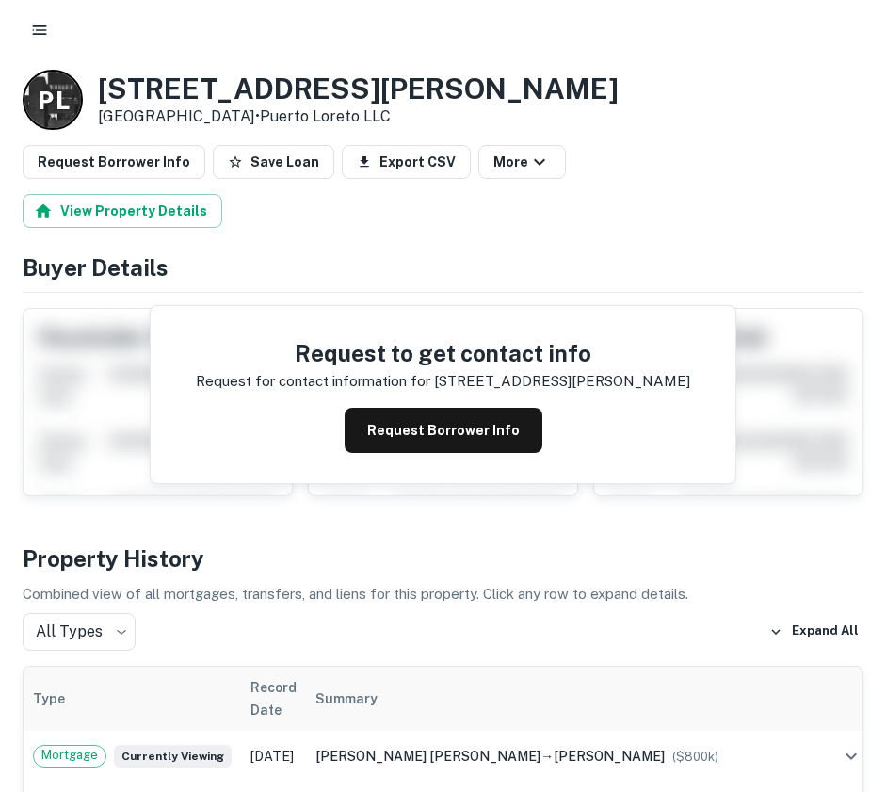
scroll to position [69, 0]
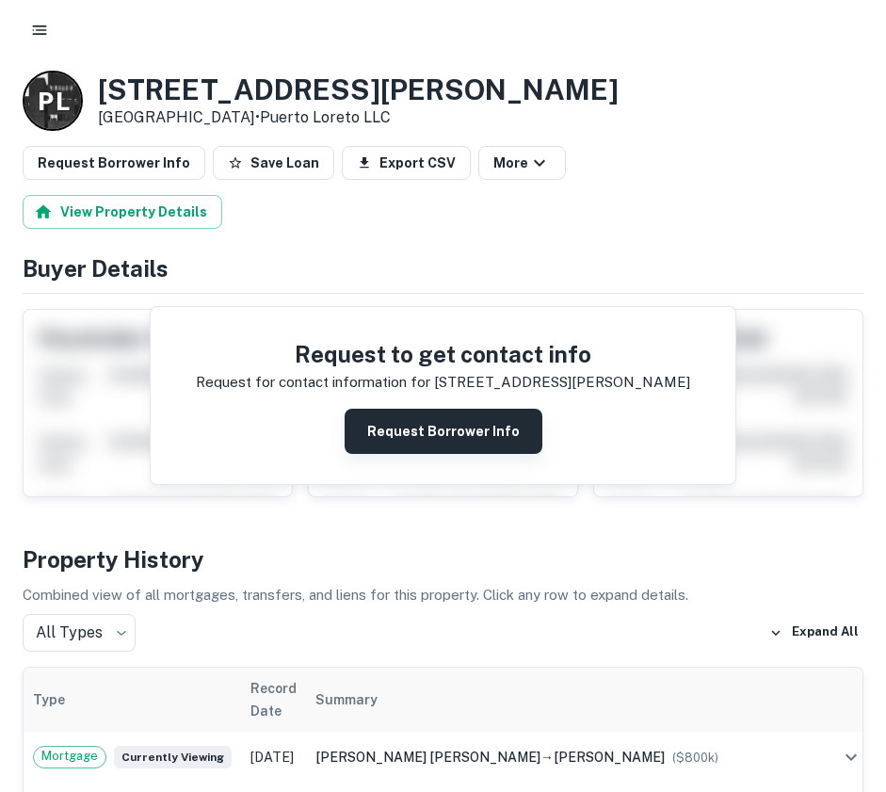
click at [375, 428] on button "Request Borrower Info" at bounding box center [444, 431] width 198 height 45
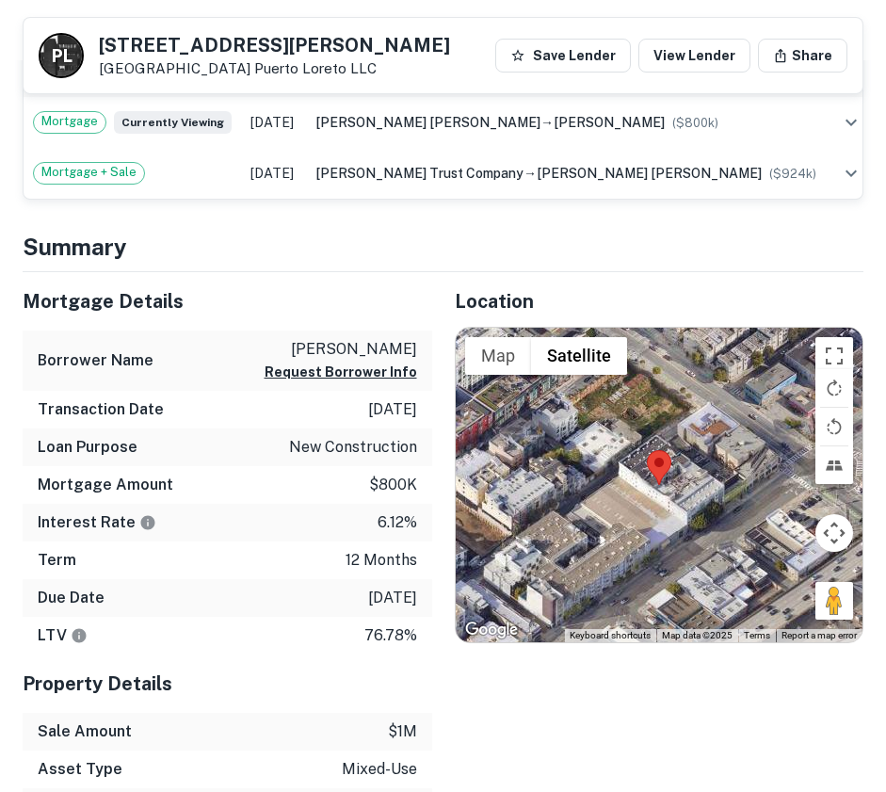
scroll to position [642, 0]
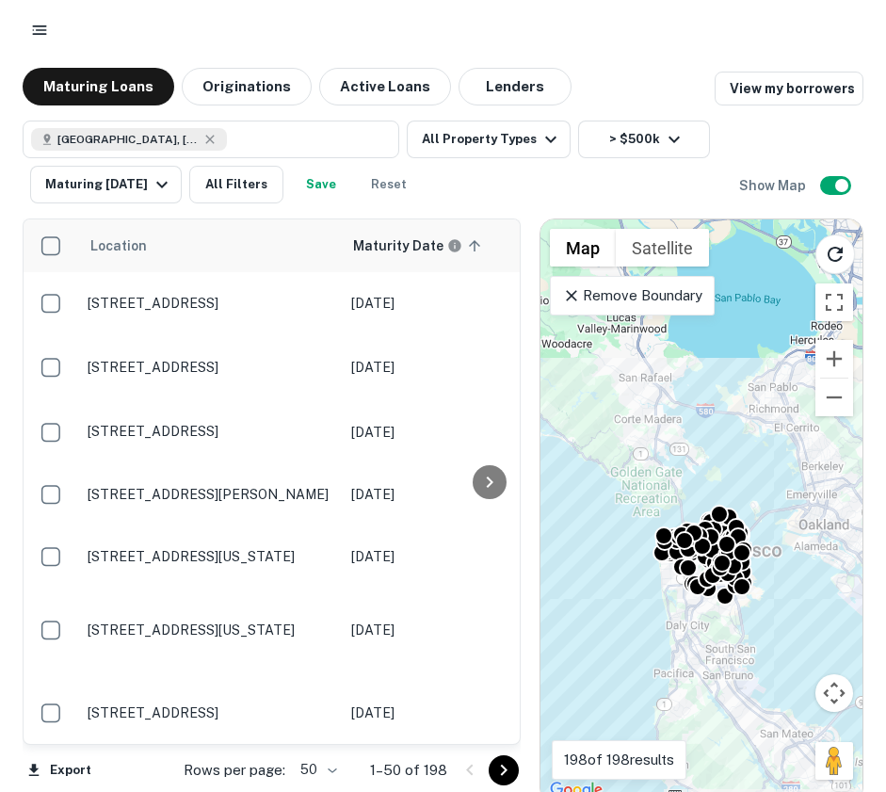
click at [240, 44] on div at bounding box center [443, 30] width 841 height 34
click at [258, 42] on div at bounding box center [443, 30] width 841 height 34
